Goal: Task Accomplishment & Management: Use online tool/utility

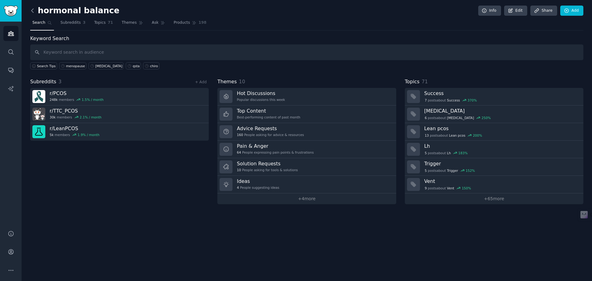
click at [32, 11] on icon at bounding box center [32, 10] width 6 height 6
paste input "[MEDICAL_DATA]"
type input "[MEDICAL_DATA]"
click at [32, 9] on icon at bounding box center [32, 10] width 6 height 6
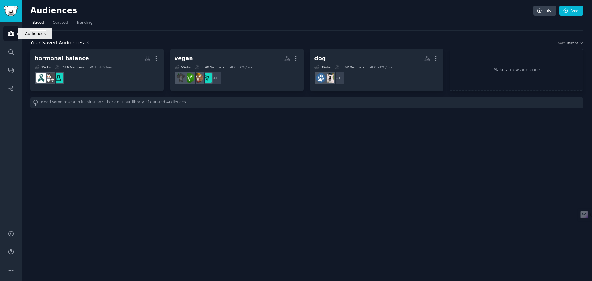
click at [11, 34] on icon "Sidebar" at bounding box center [11, 33] width 6 height 6
click at [514, 66] on link "Make a new audience" at bounding box center [517, 70] width 134 height 42
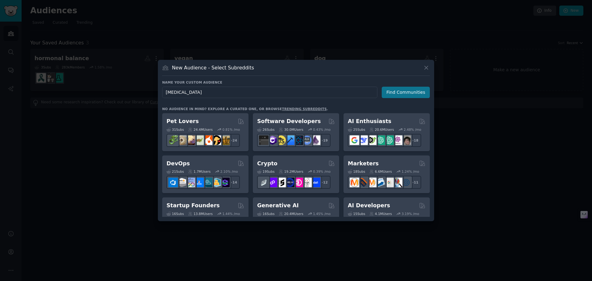
type input "Perimenopause"
click at [396, 93] on button "Find Communities" at bounding box center [406, 92] width 48 height 11
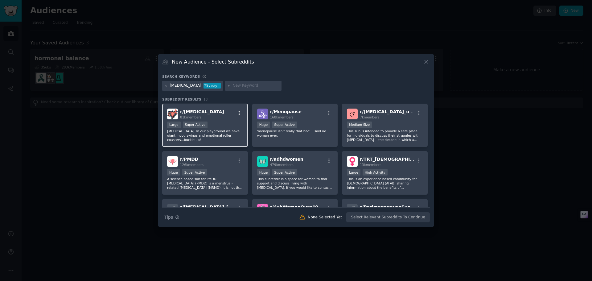
click at [237, 110] on icon "button" at bounding box center [240, 113] width 6 height 6
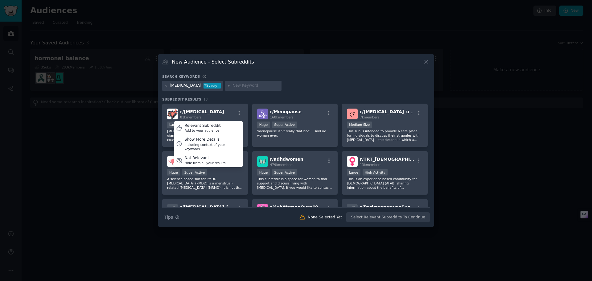
click at [314, 83] on div "Perimenopause 73 / day" at bounding box center [296, 87] width 268 height 12
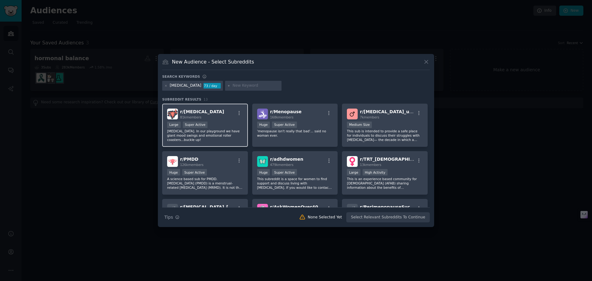
click at [219, 123] on div "Large Super Active" at bounding box center [205, 126] width 76 height 8
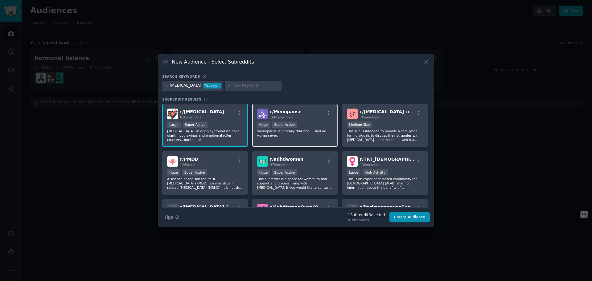
click at [311, 117] on div "r/ Menopause 168k members" at bounding box center [295, 114] width 76 height 11
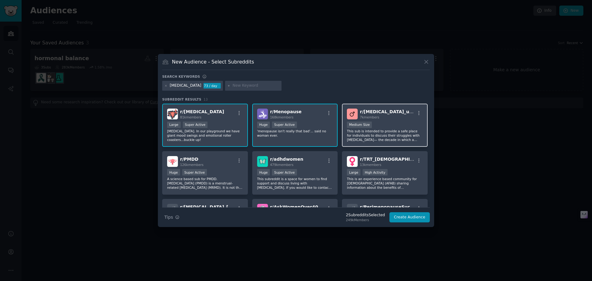
click at [405, 120] on div "r/ perimenopause_under45 7k members Medium Size This sub is intended to provide…" at bounding box center [385, 126] width 86 height 44
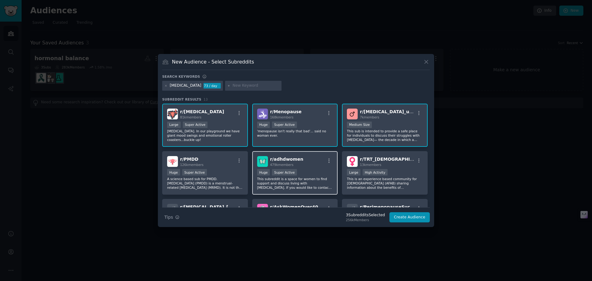
click at [316, 171] on div "Huge Super Active" at bounding box center [295, 173] width 76 height 8
click at [318, 165] on div "r/ adhdwomen 479k members" at bounding box center [295, 161] width 76 height 11
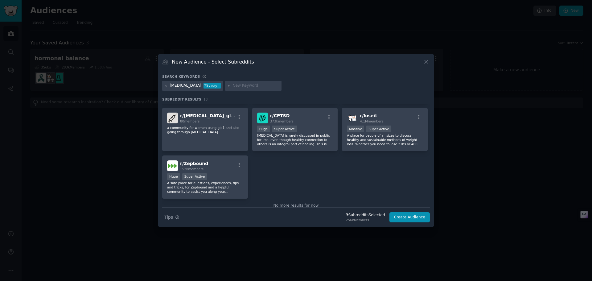
scroll to position [152, 0]
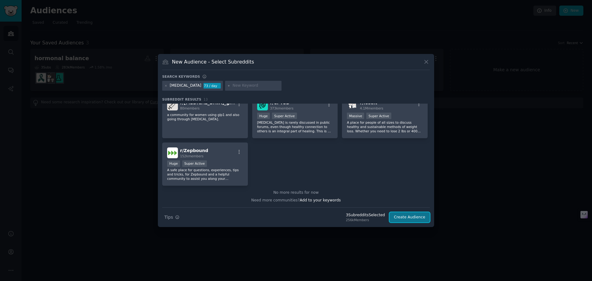
click at [409, 218] on button "Create Audience" at bounding box center [410, 217] width 41 height 10
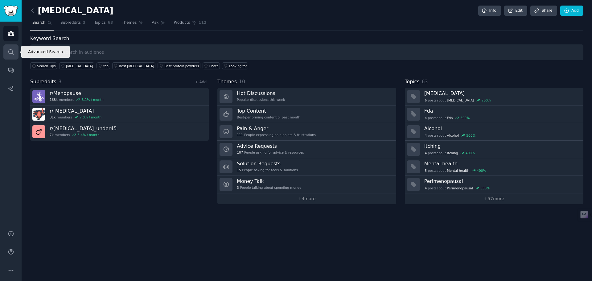
click at [12, 52] on icon "Sidebar" at bounding box center [11, 52] width 6 height 6
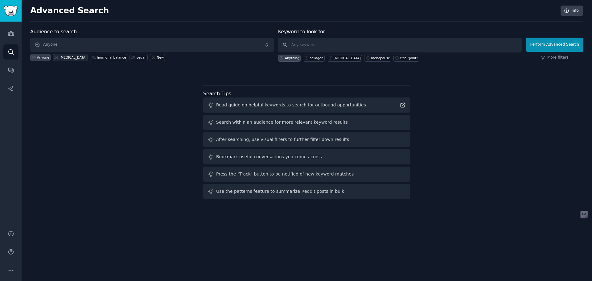
click at [68, 56] on div "Perimenopause" at bounding box center [73, 57] width 27 height 4
click at [371, 58] on div "menopause" at bounding box center [380, 58] width 19 height 4
type input "menopause"
click at [553, 43] on button "Perform Advanced Search" at bounding box center [554, 45] width 57 height 14
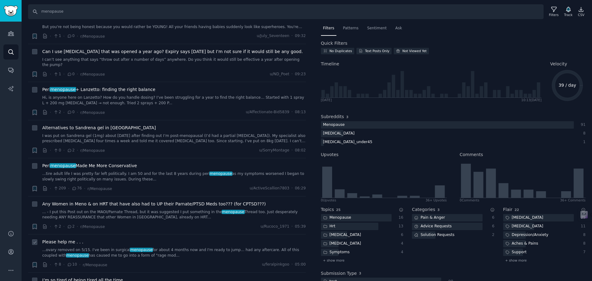
scroll to position [93, 0]
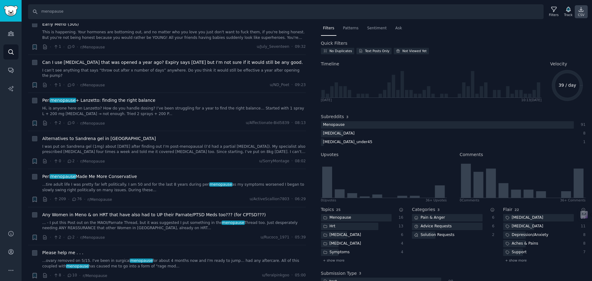
click at [582, 10] on icon at bounding box center [581, 9] width 4 height 4
